Goal: Task Accomplishment & Management: Use online tool/utility

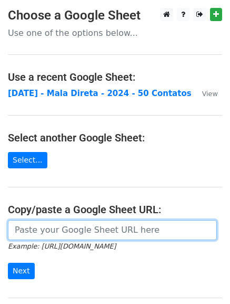
click at [85, 228] on input "url" at bounding box center [112, 230] width 209 height 20
paste input "https://docs.google.com/spreadsheets/d/1i9IOERoPJj-w3qOFH1ZAovHzn6hgGrAybtJwnc6…"
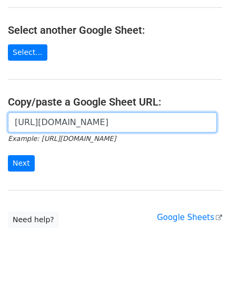
scroll to position [116, 0]
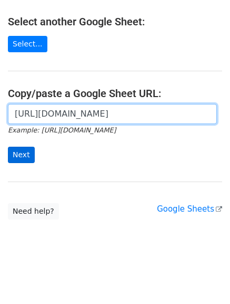
type input "https://docs.google.com/spreadsheets/d/1i9IOERoPJj-w3qOFH1ZAovHzn6hgGrAybtJwnc6…"
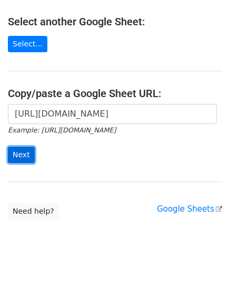
scroll to position [0, 0]
click at [26, 157] on input "Next" at bounding box center [21, 155] width 27 height 16
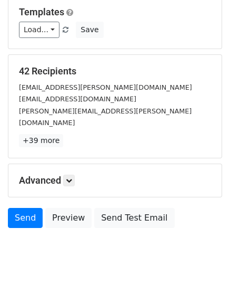
scroll to position [148, 0]
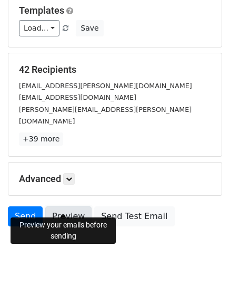
click at [62, 206] on link "Preview" at bounding box center [68, 216] width 46 height 20
click at [66, 206] on link "Preview" at bounding box center [68, 216] width 46 height 20
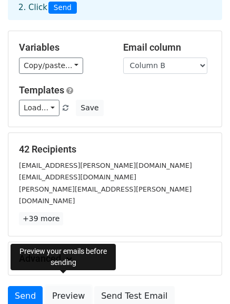
scroll to position [0, 0]
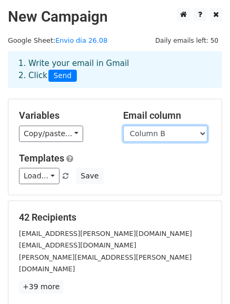
click at [196, 134] on select "Column A Column B" at bounding box center [165, 133] width 84 height 16
click at [199, 134] on select "Column A Column B" at bounding box center [165, 133] width 84 height 16
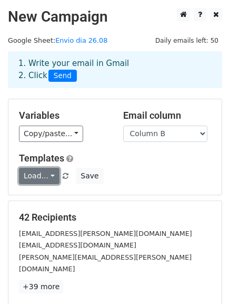
click at [49, 178] on link "Load..." at bounding box center [39, 176] width 41 height 16
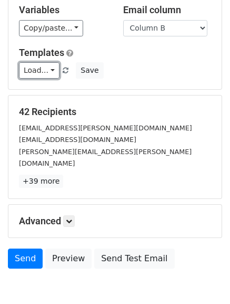
scroll to position [148, 0]
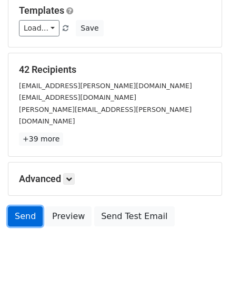
click at [21, 207] on link "Send" at bounding box center [25, 216] width 35 height 20
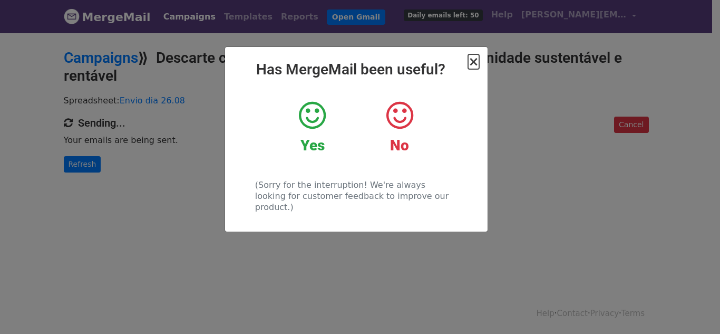
click at [475, 62] on span "×" at bounding box center [473, 61] width 11 height 15
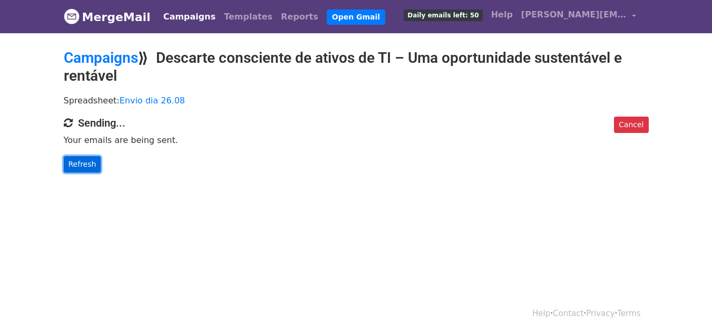
click at [79, 166] on link "Refresh" at bounding box center [82, 164] width 37 height 16
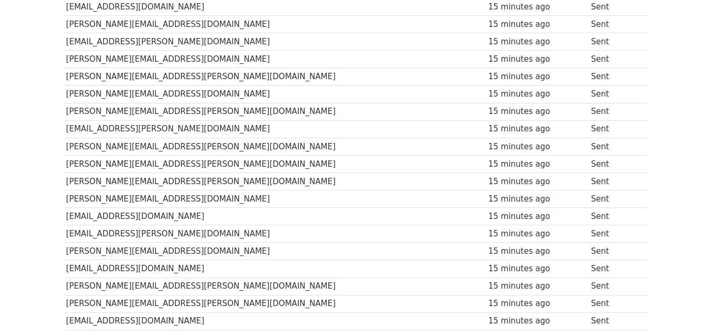
scroll to position [370, 0]
